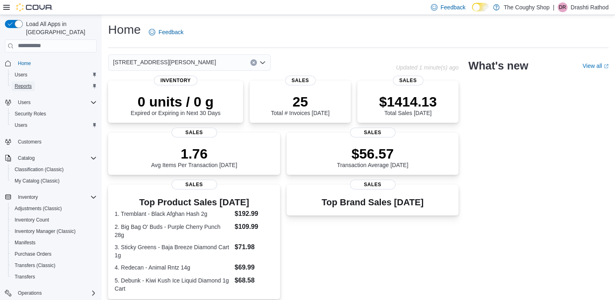
click at [24, 83] on span "Reports" at bounding box center [23, 86] width 17 height 6
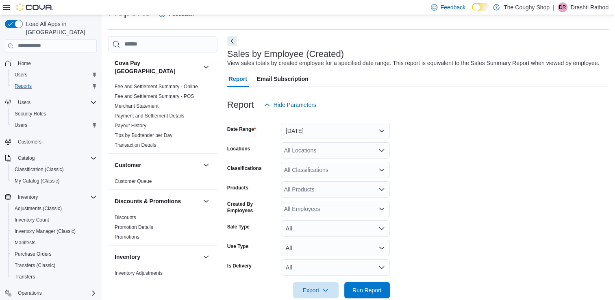
scroll to position [19, 0]
click at [318, 132] on button "Yesterday" at bounding box center [335, 130] width 109 height 16
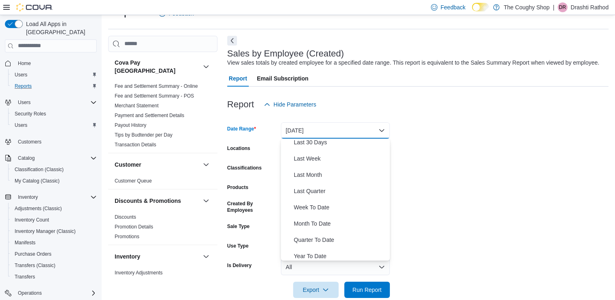
scroll to position [122, 0]
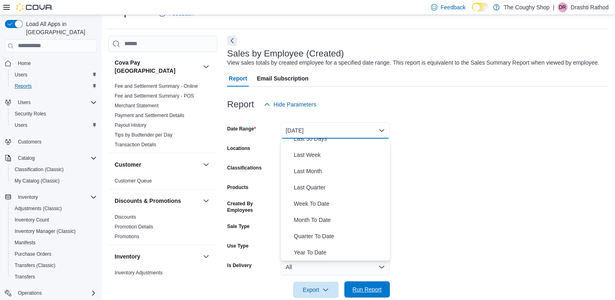
click at [359, 286] on span "Run Report" at bounding box center [366, 289] width 29 height 8
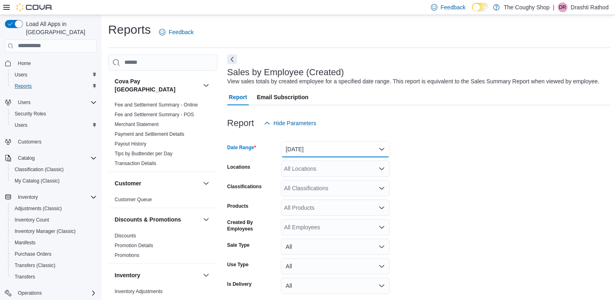
click at [292, 155] on button "Yesterday" at bounding box center [335, 149] width 109 height 16
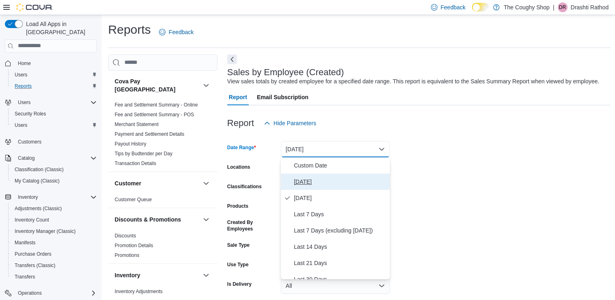
click at [293, 188] on button "Today" at bounding box center [335, 181] width 109 height 16
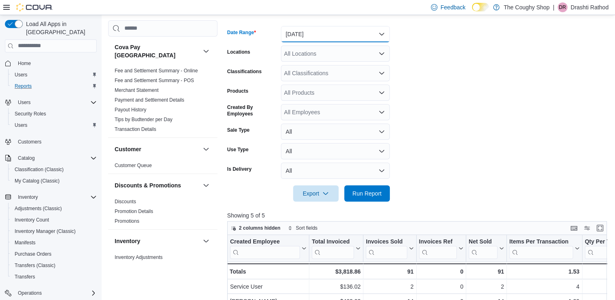
scroll to position [135, 0]
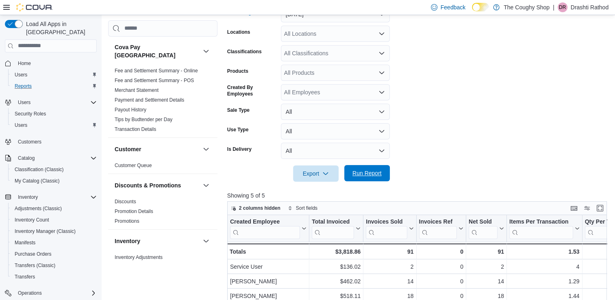
click at [367, 174] on span "Run Report" at bounding box center [366, 173] width 29 height 8
